Goal: Transaction & Acquisition: Purchase product/service

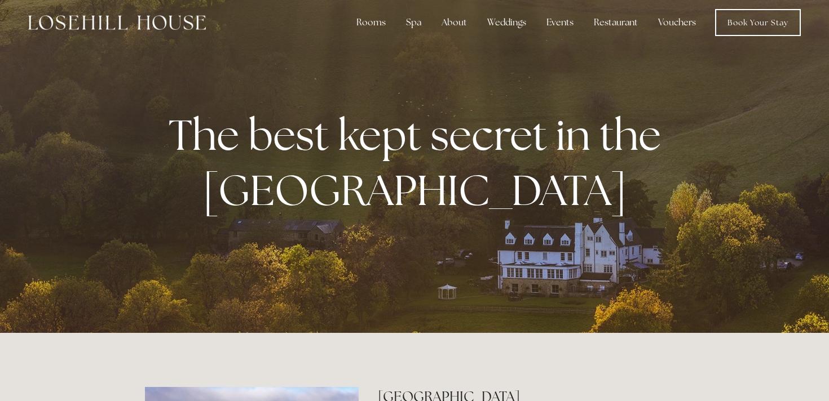
scroll to position [11, 0]
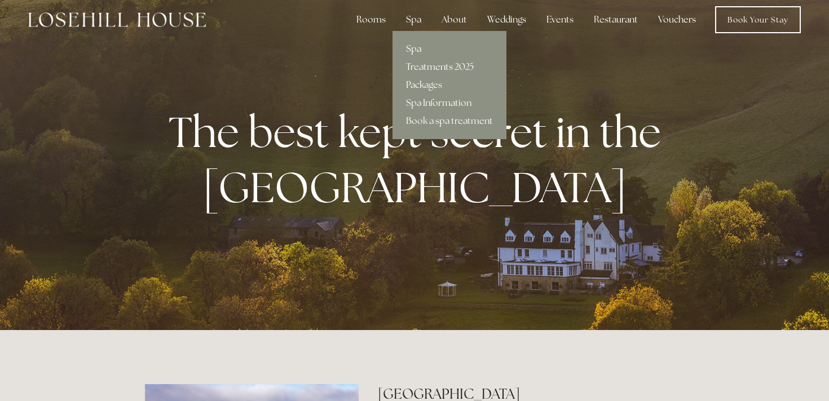
click at [413, 51] on link "Spa" at bounding box center [449, 49] width 114 height 18
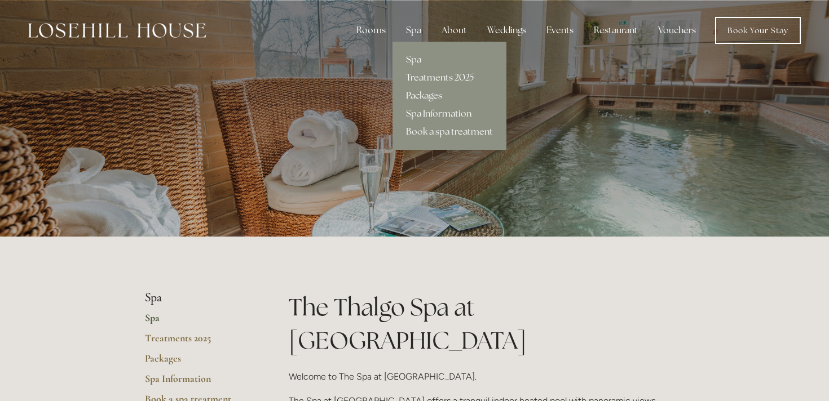
click at [424, 96] on link "Packages" at bounding box center [449, 96] width 114 height 18
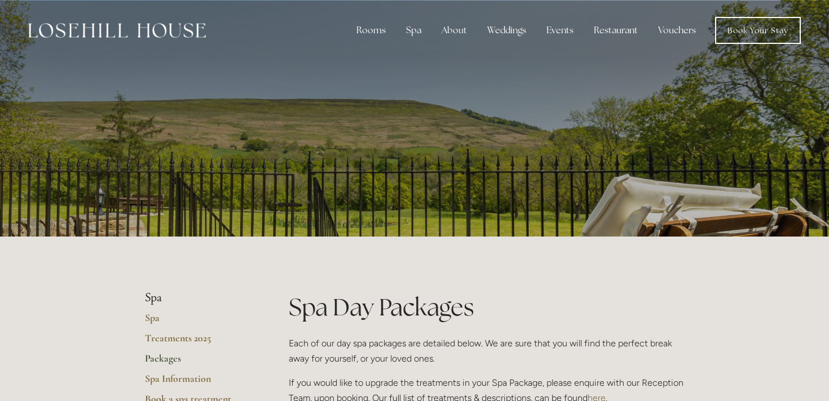
scroll to position [12, 0]
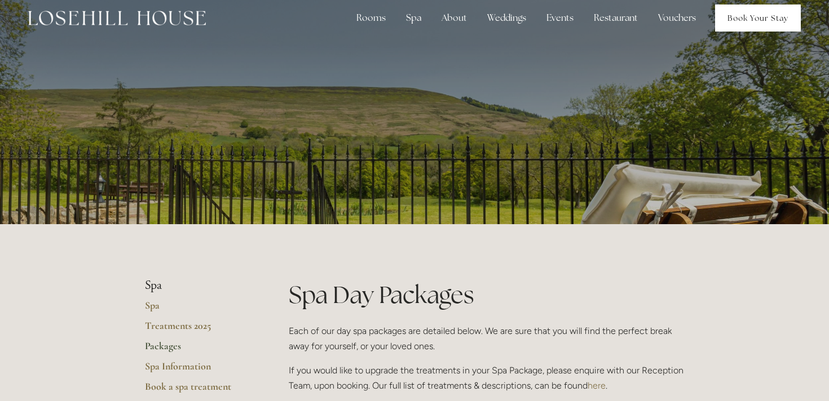
click at [723, 28] on link "Book Your Stay" at bounding box center [758, 18] width 86 height 27
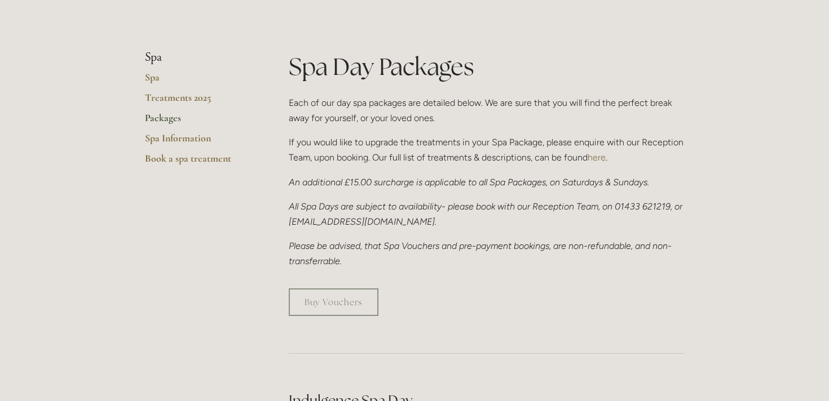
scroll to position [272, 0]
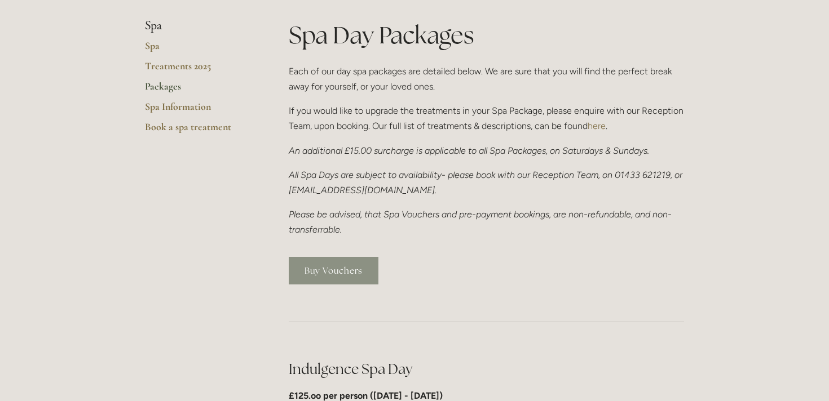
click at [346, 279] on link "Buy Vouchers" at bounding box center [334, 271] width 90 height 28
